Goal: Task Accomplishment & Management: Manage account settings

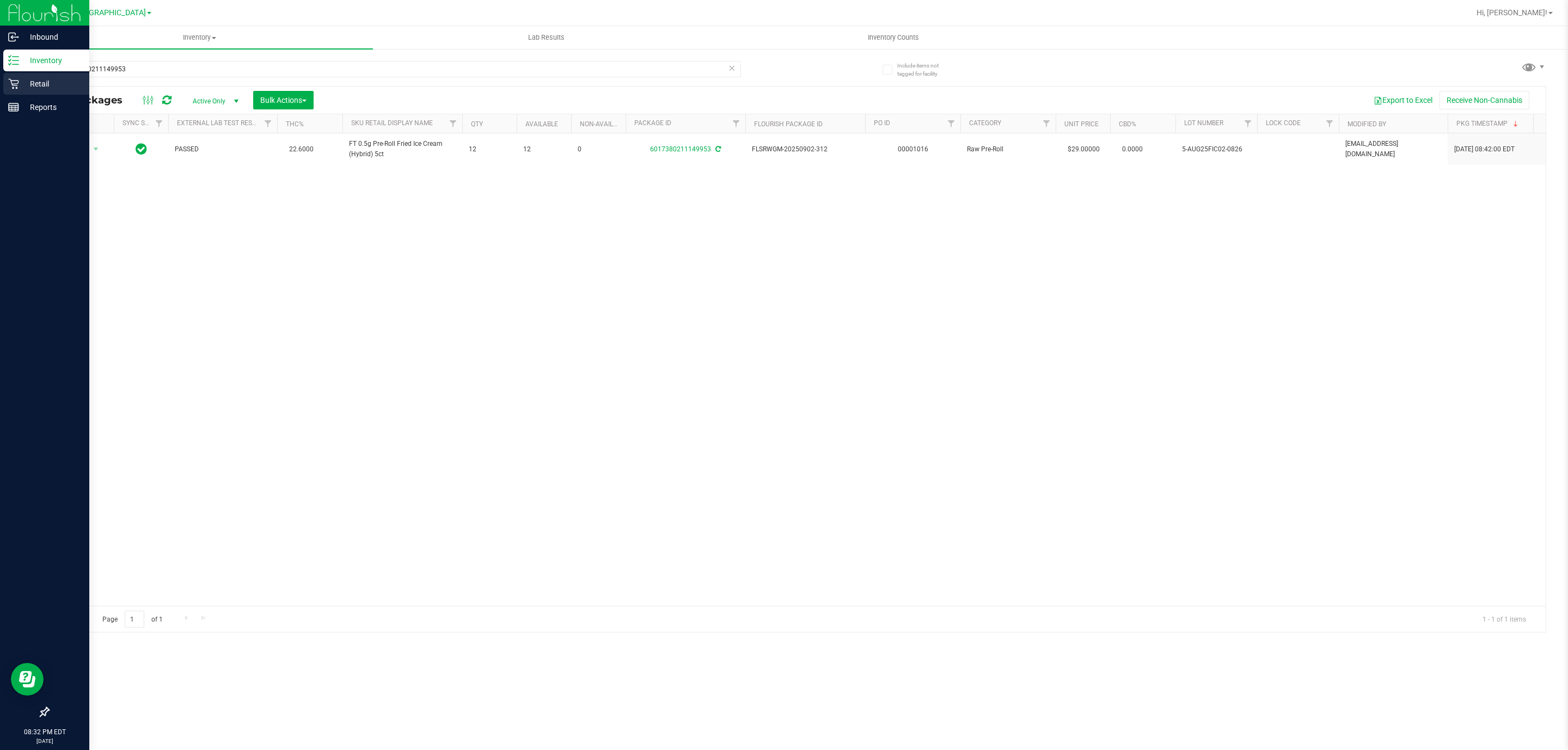
click at [23, 77] on p "Retail" at bounding box center [52, 84] width 65 height 13
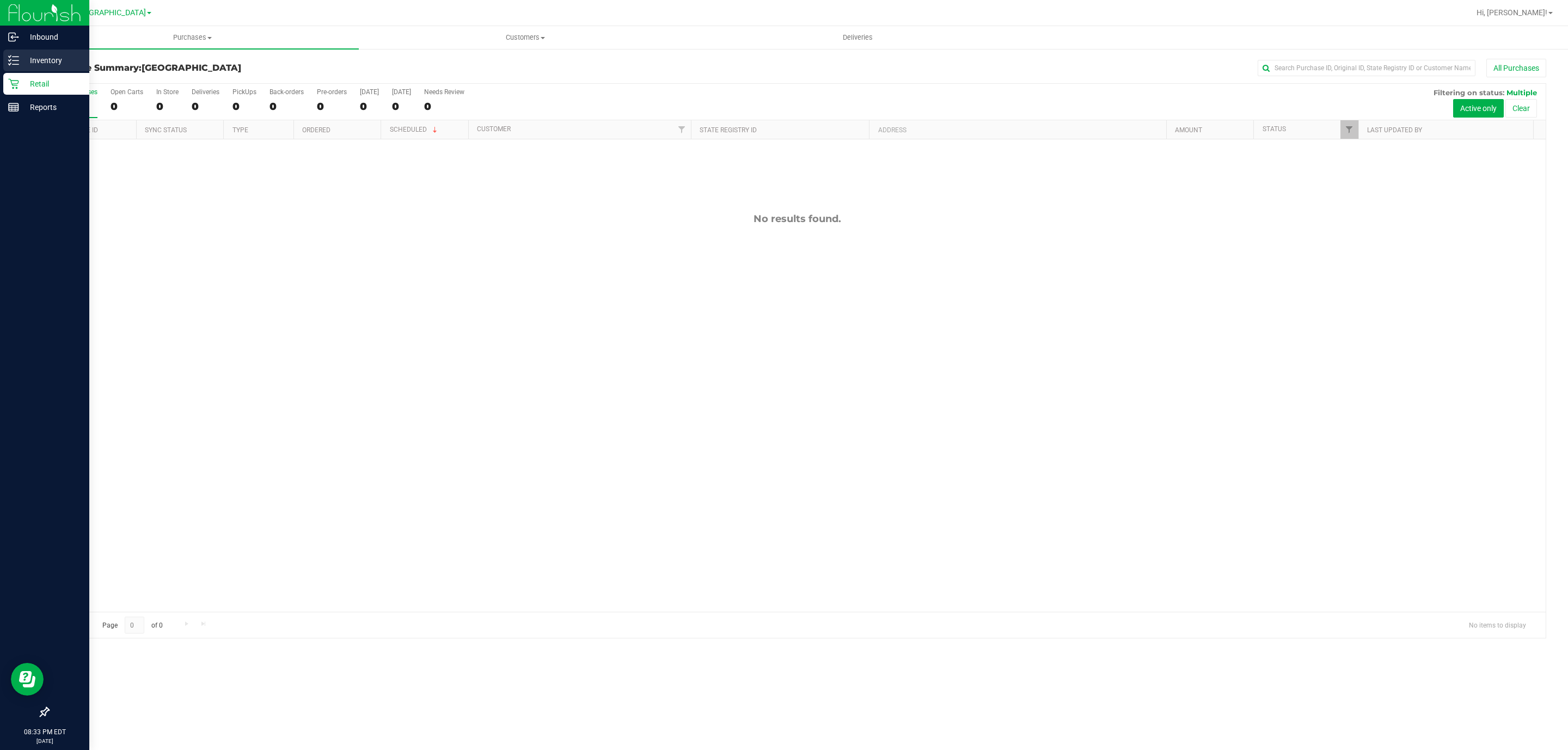
click at [38, 57] on p "Inventory" at bounding box center [52, 60] width 65 height 13
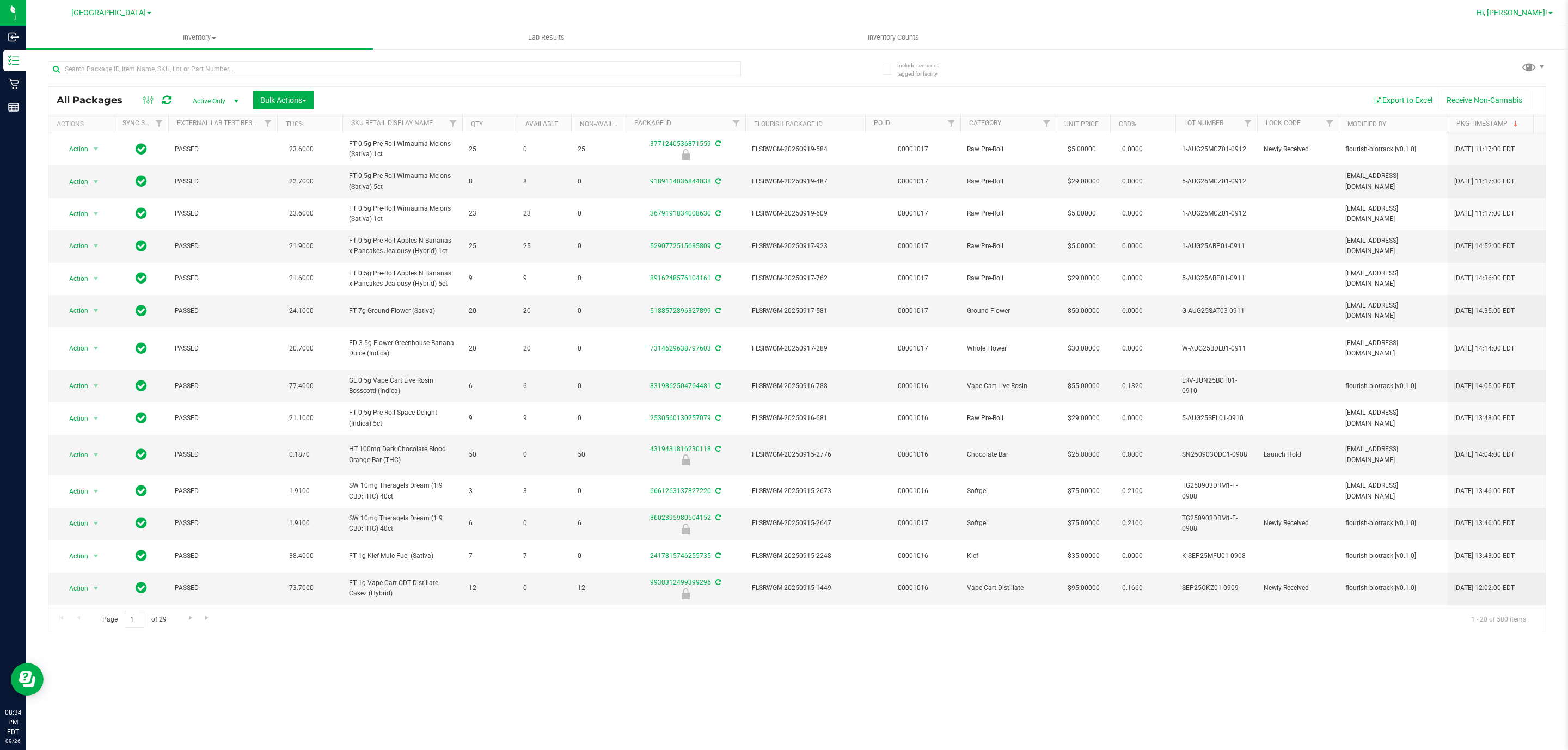
click at [1547, 17] on link "Hi, [PERSON_NAME]!" at bounding box center [1514, 12] width 85 height 11
click at [1528, 115] on li "Sign Out" at bounding box center [1519, 116] width 81 height 19
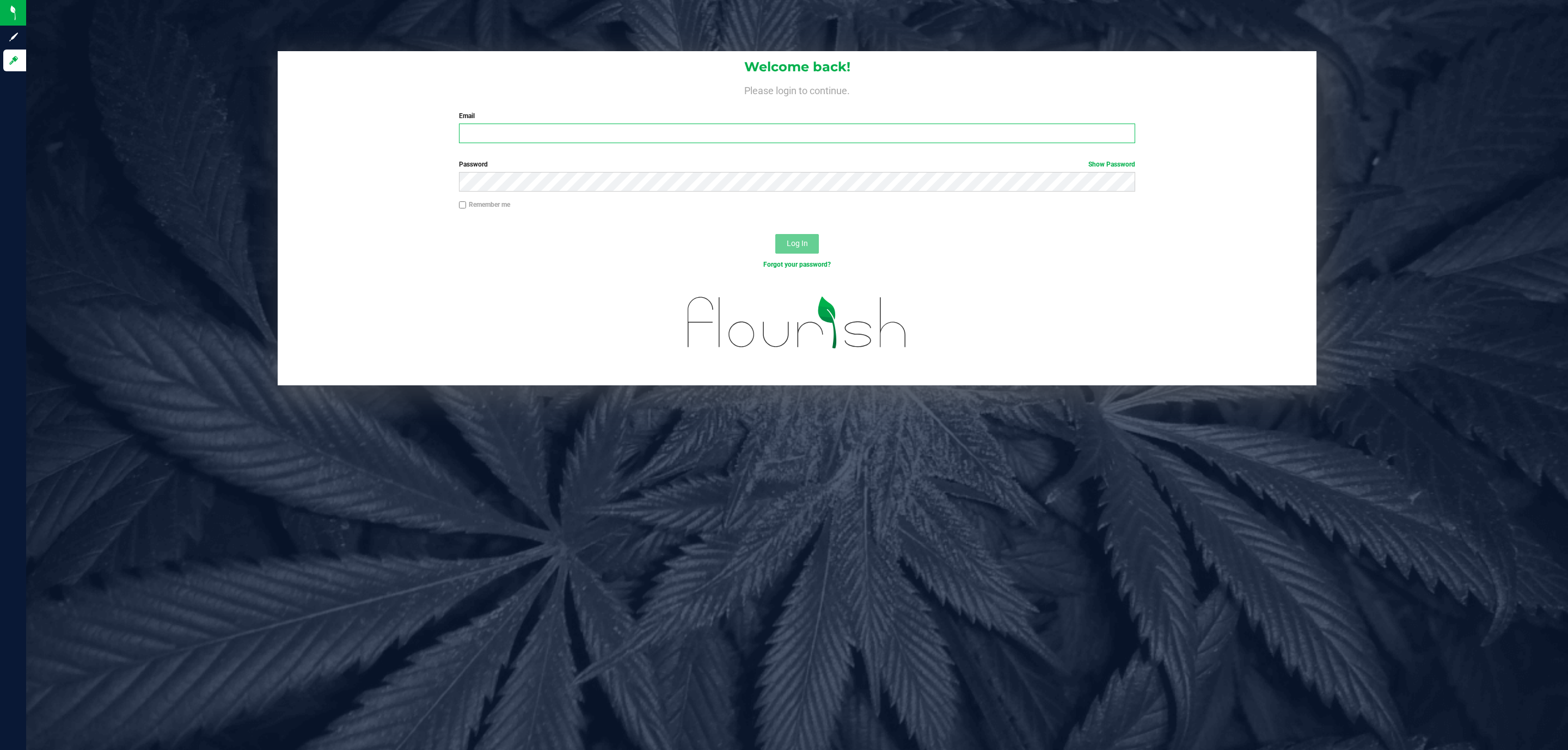
click at [792, 135] on input "Email" at bounding box center [797, 133] width 677 height 19
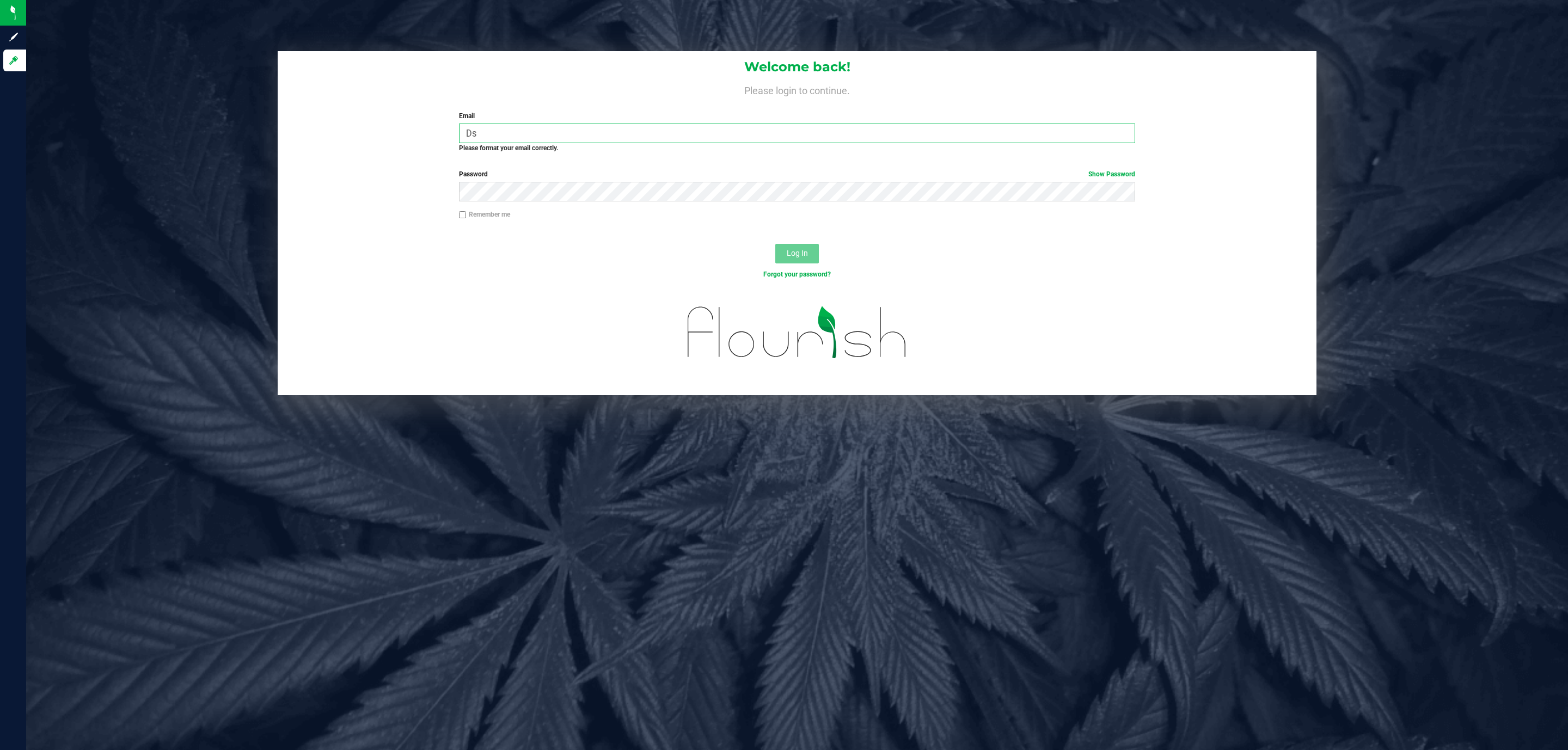
type input "D"
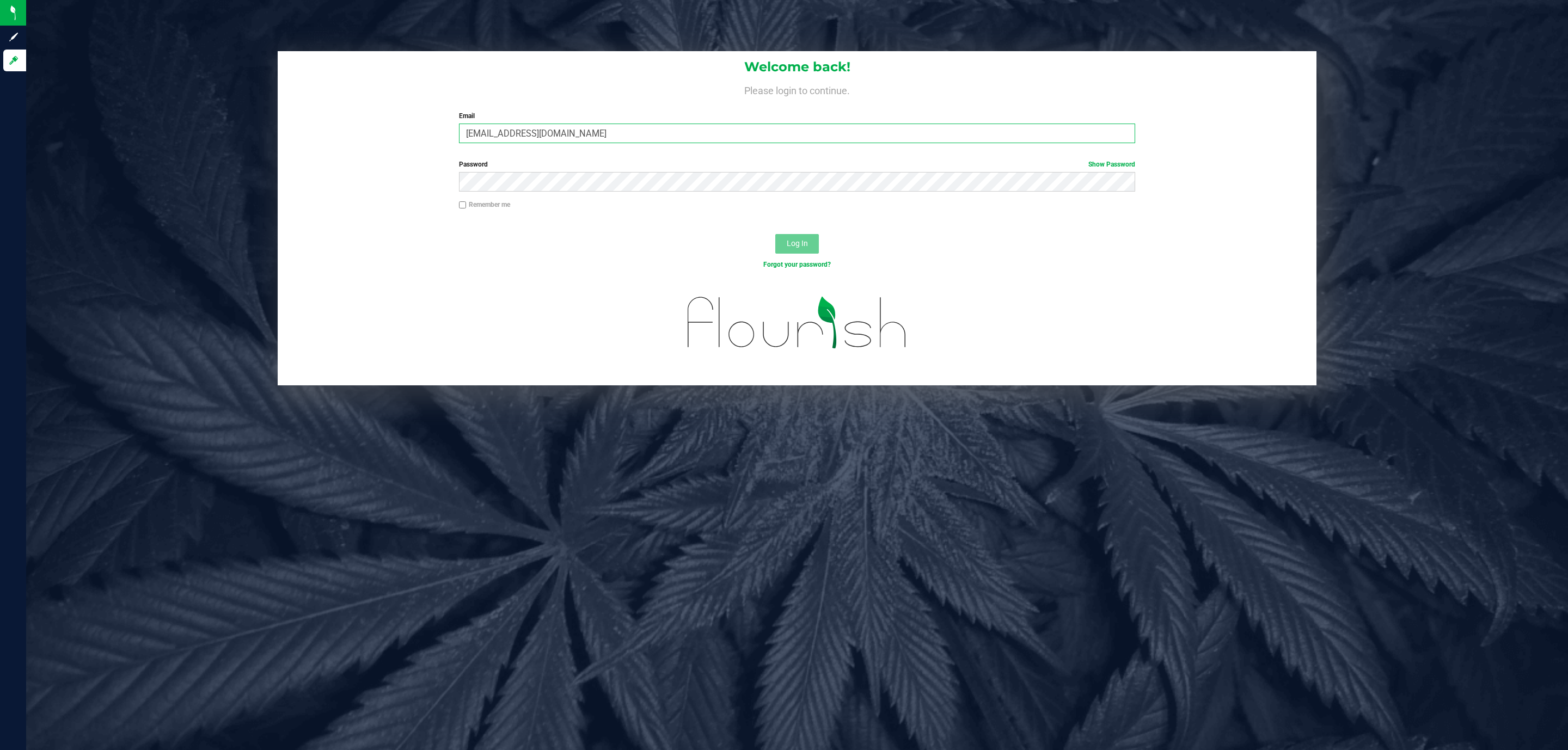
type input "[EMAIL_ADDRESS][DOMAIN_NAME]"
click at [775, 234] on button "Log In" at bounding box center [797, 244] width 44 height 19
